Goal: Information Seeking & Learning: Check status

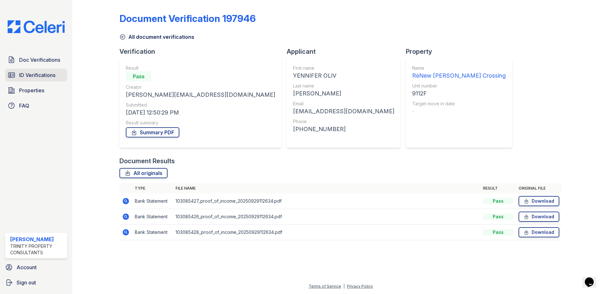
click at [39, 72] on span "ID Verifications" at bounding box center [37, 75] width 36 height 8
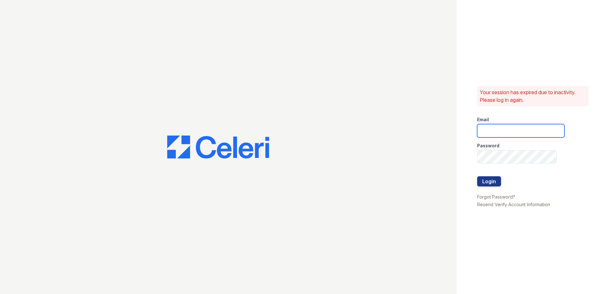
type input "mcarter@trinity-pm.com"
click at [490, 178] on button "Login" at bounding box center [489, 181] width 24 height 10
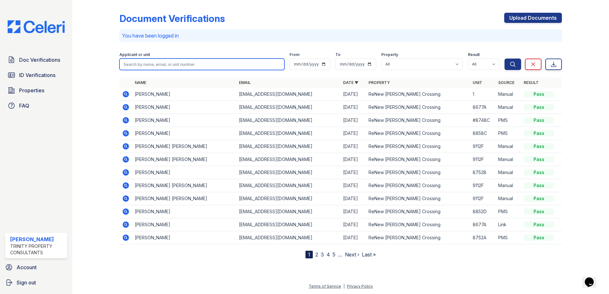
click at [210, 67] on input "search" at bounding box center [201, 64] width 165 height 11
type input ",mahmood"
click at [505, 59] on button "Search" at bounding box center [513, 64] width 17 height 11
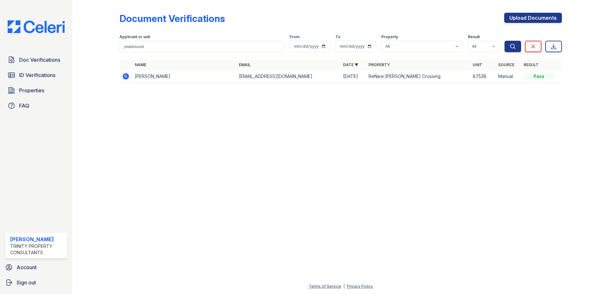
click at [124, 77] on icon at bounding box center [126, 76] width 6 height 6
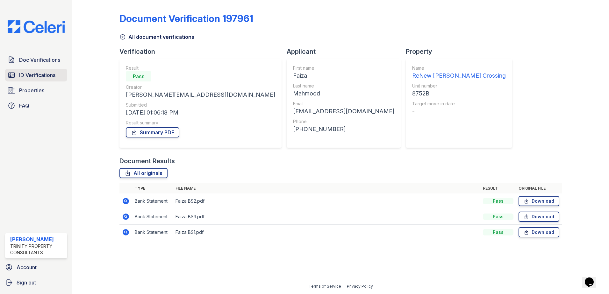
click at [46, 73] on span "ID Verifications" at bounding box center [37, 75] width 36 height 8
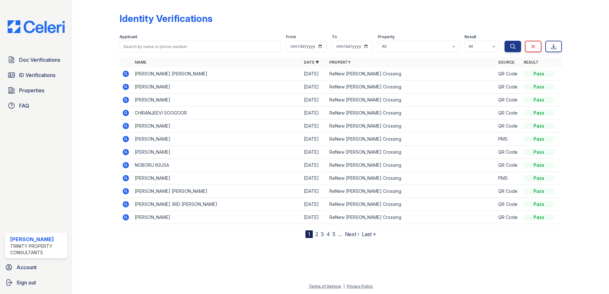
click at [196, 52] on form "Applicant From To Property All ReNew Howard Crossing Result All Pass Fail Cauti…" at bounding box center [340, 41] width 442 height 25
click at [197, 46] on input "search" at bounding box center [199, 46] width 161 height 11
type input "mahmood"
click at [505, 41] on button "Search" at bounding box center [513, 46] width 17 height 11
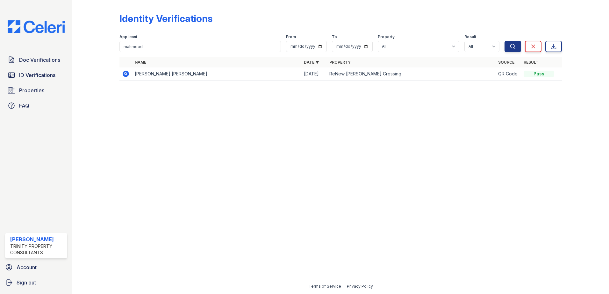
click at [155, 75] on td "FAIZA KIRAN MAHMOOD" at bounding box center [216, 74] width 169 height 13
click at [128, 75] on icon at bounding box center [126, 74] width 6 height 6
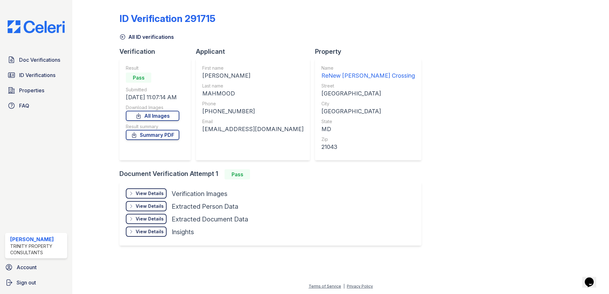
click at [153, 193] on div "View Details" at bounding box center [150, 193] width 28 height 6
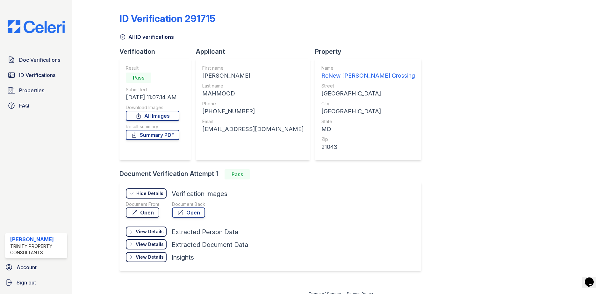
click at [150, 216] on link "Open" at bounding box center [142, 213] width 33 height 10
click at [34, 64] on link "Doc Verifications" at bounding box center [36, 60] width 62 height 13
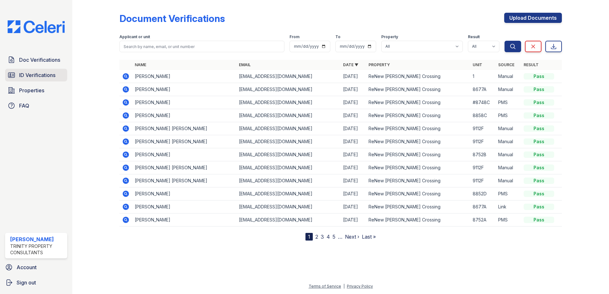
click at [46, 73] on span "ID Verifications" at bounding box center [37, 75] width 36 height 8
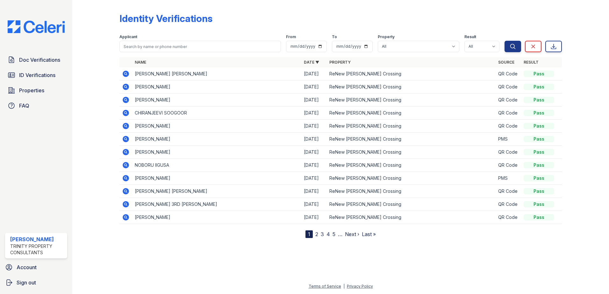
click at [273, 269] on div at bounding box center [340, 265] width 516 height 34
click at [155, 42] on input "search" at bounding box center [199, 46] width 161 height 11
type input "arthes"
click at [505, 41] on button "Search" at bounding box center [513, 46] width 17 height 11
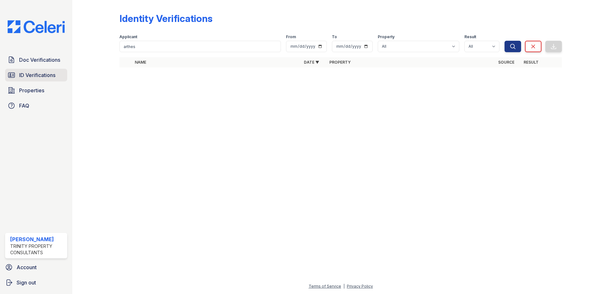
click at [41, 75] on span "ID Verifications" at bounding box center [37, 75] width 36 height 8
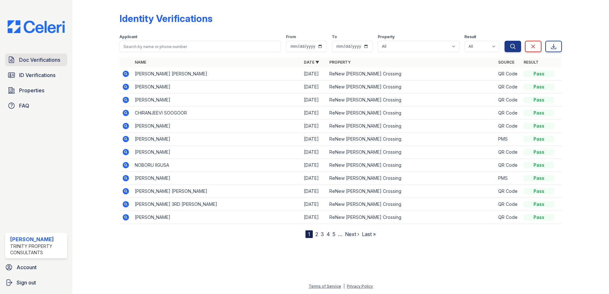
click at [44, 60] on span "Doc Verifications" at bounding box center [39, 60] width 41 height 8
